Goal: Task Accomplishment & Management: Manage account settings

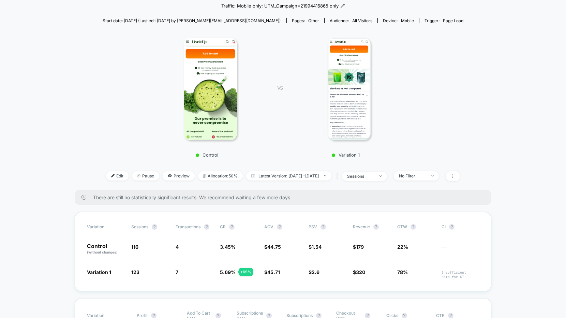
scroll to position [59, 0]
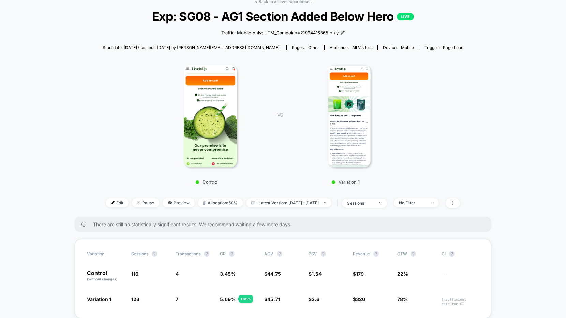
scroll to position [39, 0]
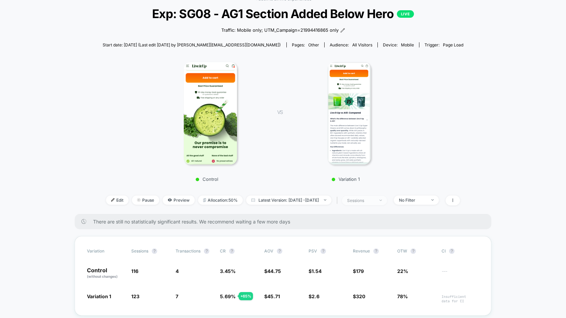
click at [376, 196] on span "sessions" at bounding box center [364, 200] width 45 height 9
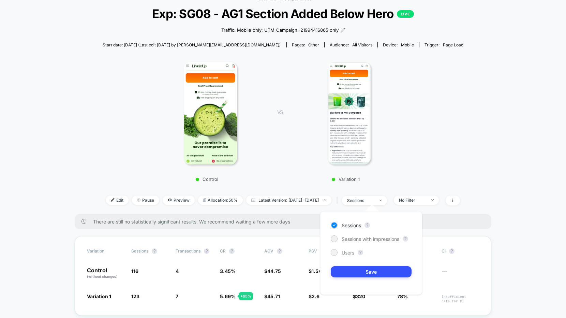
click at [350, 255] on span "Users" at bounding box center [348, 253] width 13 height 6
click at [355, 272] on button "Save" at bounding box center [371, 271] width 81 height 11
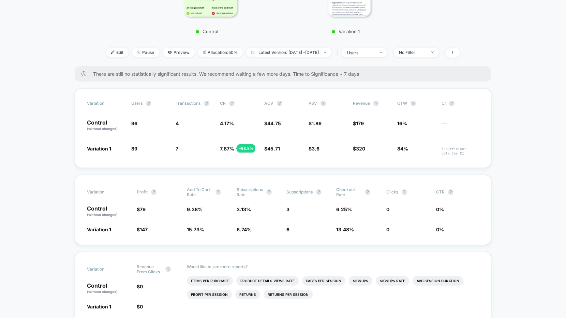
scroll to position [187, 0]
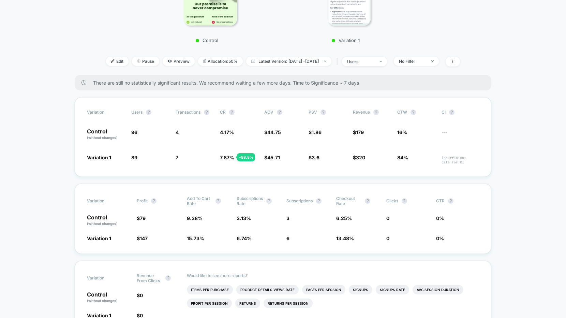
scroll to position [183, 0]
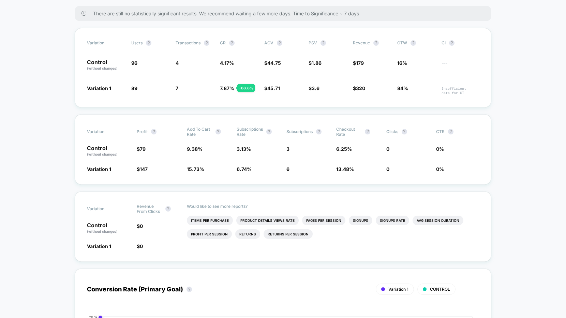
scroll to position [248, 0]
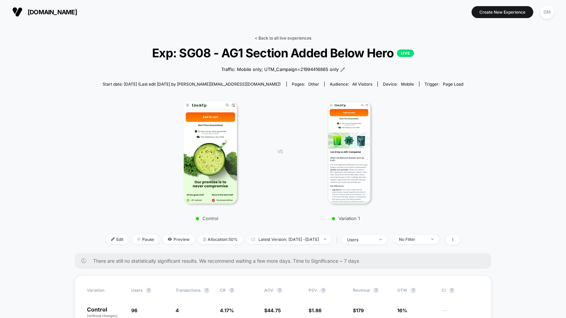
click at [268, 36] on link "< Back to all live experiences" at bounding box center [283, 37] width 57 height 5
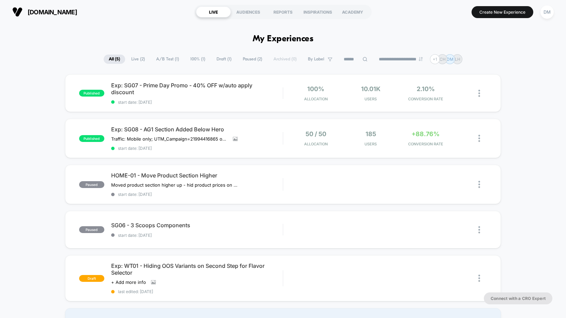
click at [50, 113] on div "published Exp: SG07 - Prime Day Promo - 40% OFF w/auto apply discount start dat…" at bounding box center [283, 204] width 566 height 261
click at [271, 107] on div "published Exp: SG07 - Prime Day Promo - 40% OFF w/auto apply discount start dat…" at bounding box center [283, 93] width 436 height 38
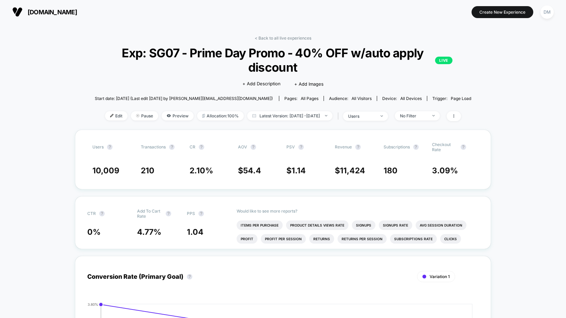
click at [275, 38] on link "< Back to all live experiences" at bounding box center [283, 37] width 57 height 5
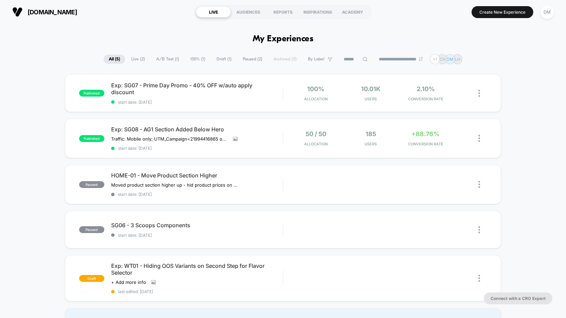
click at [61, 160] on div "published Exp: SG07 - Prime Day Promo - 40% OFF w/auto apply discount start dat…" at bounding box center [283, 204] width 566 height 261
click at [272, 135] on div "Exp: SG08 - AG1 Section Added Below Hero Traffic: Mobile only; UTM_Campaign= 21…" at bounding box center [197, 138] width 172 height 25
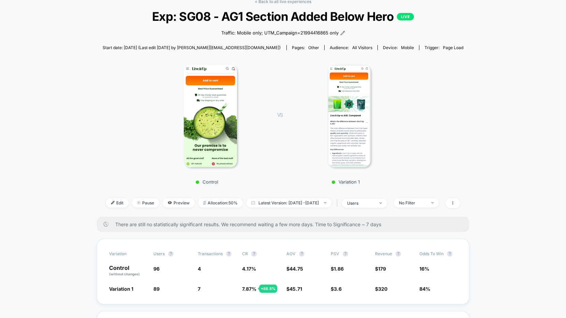
scroll to position [175, 0]
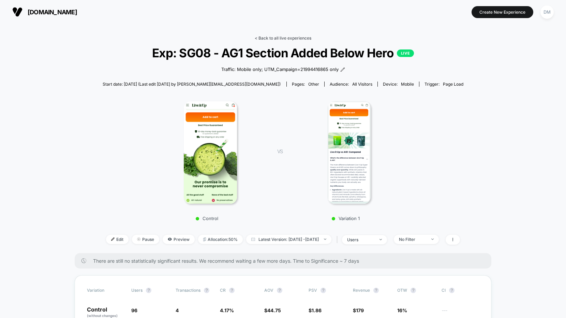
click at [264, 36] on link "< Back to all live experiences" at bounding box center [283, 37] width 57 height 5
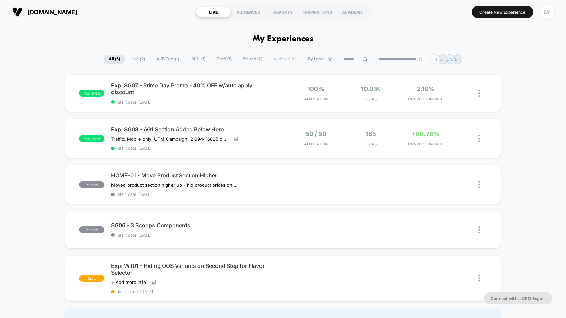
click at [275, 140] on div "Exp: SG08 - AG1 Section Added Below Hero Traffic: Mobile only; UTM_Campaign= 21…" at bounding box center [197, 138] width 172 height 25
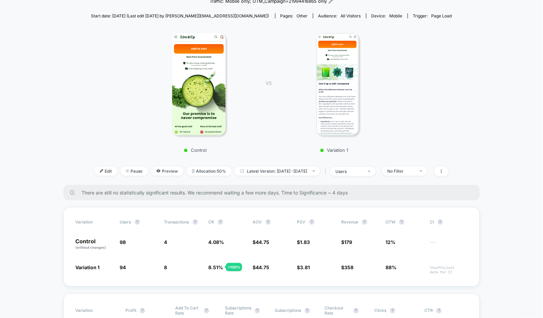
scroll to position [62, 0]
